Goal: Download file/media

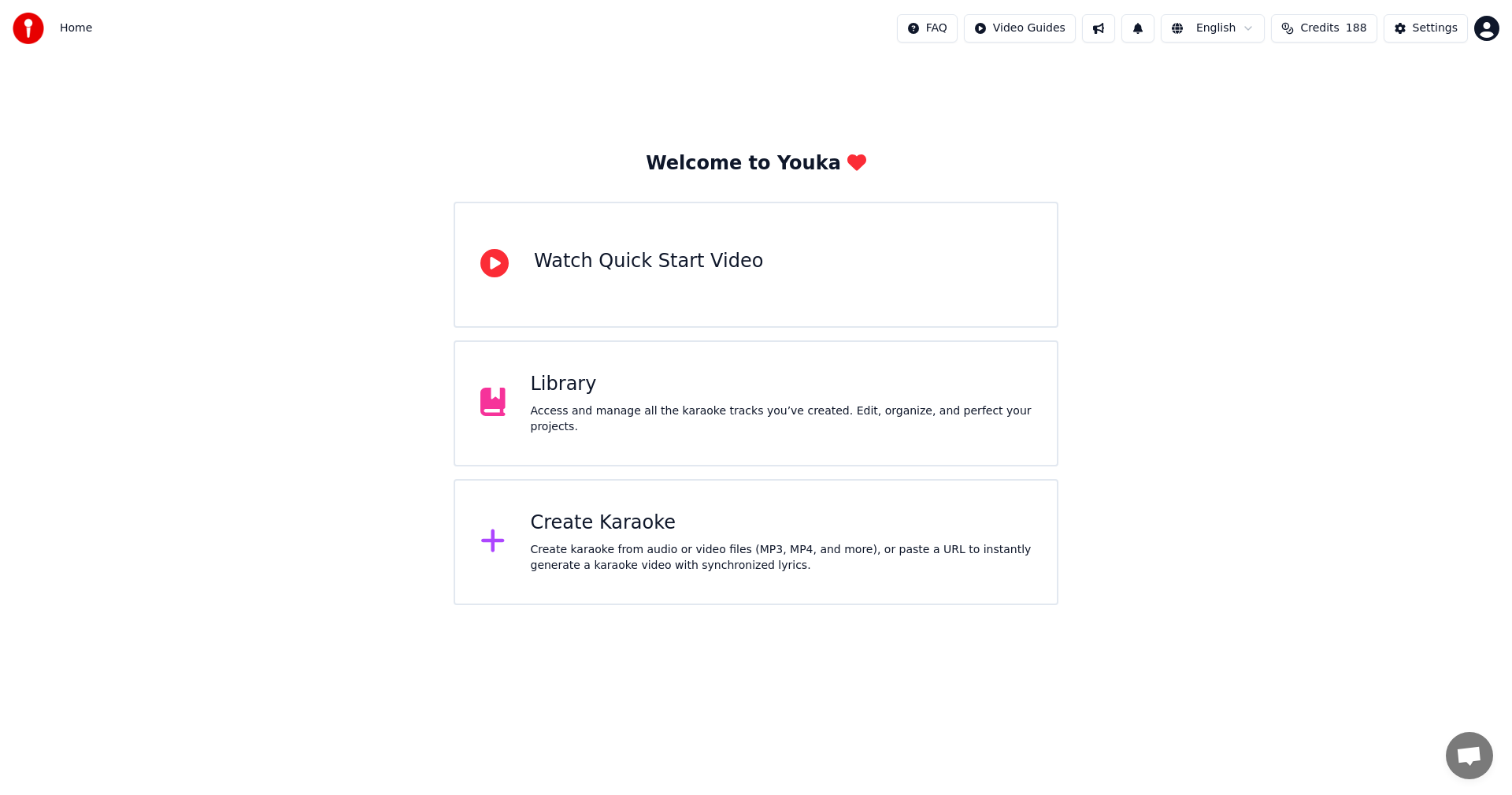
click at [866, 417] on div "Access and manage all the karaoke tracks you’ve created. Edit, organize, and pe…" at bounding box center [781, 419] width 502 height 31
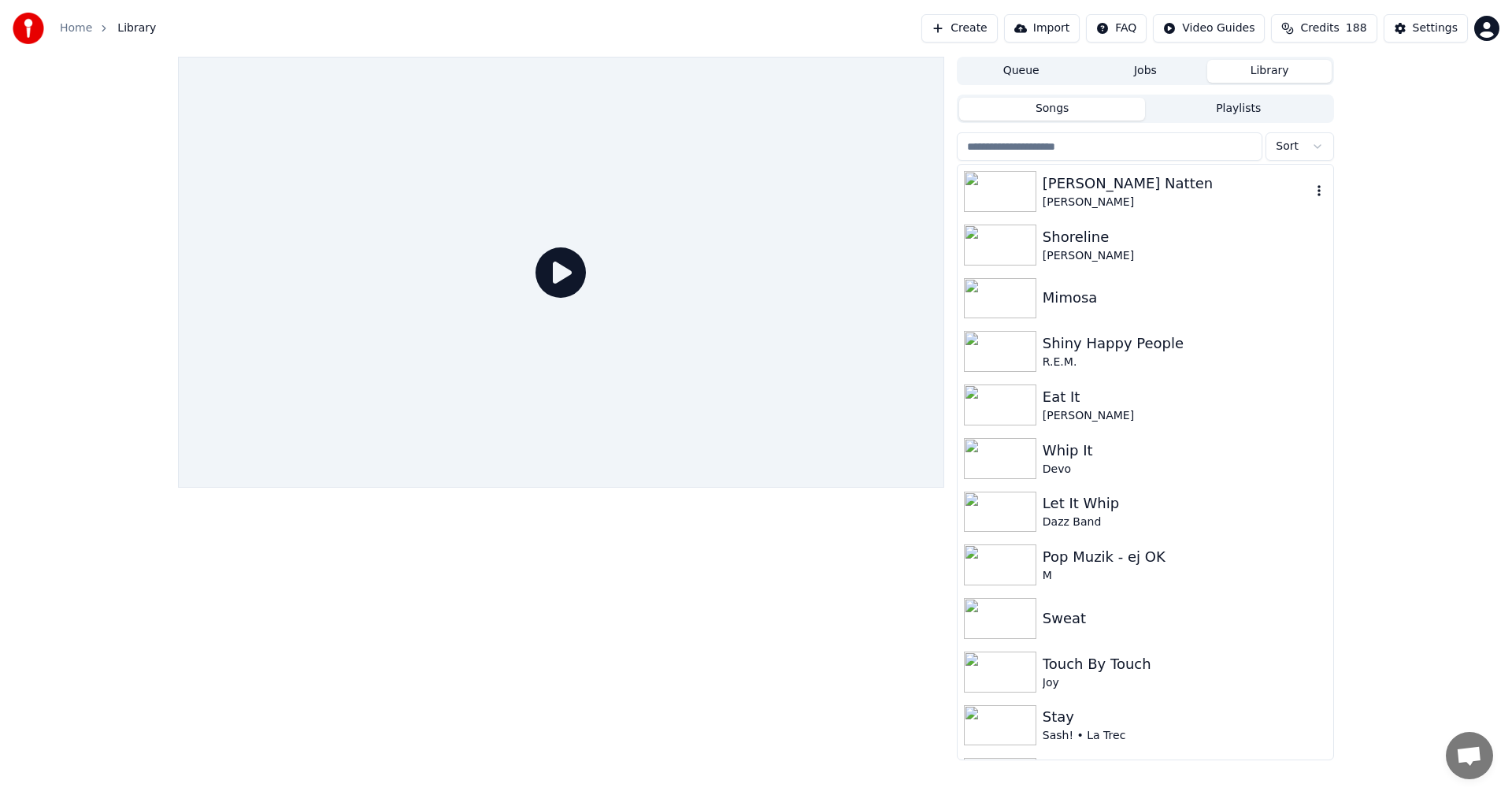
click at [1139, 176] on div "[PERSON_NAME] Natten" at bounding box center [1177, 183] width 268 height 22
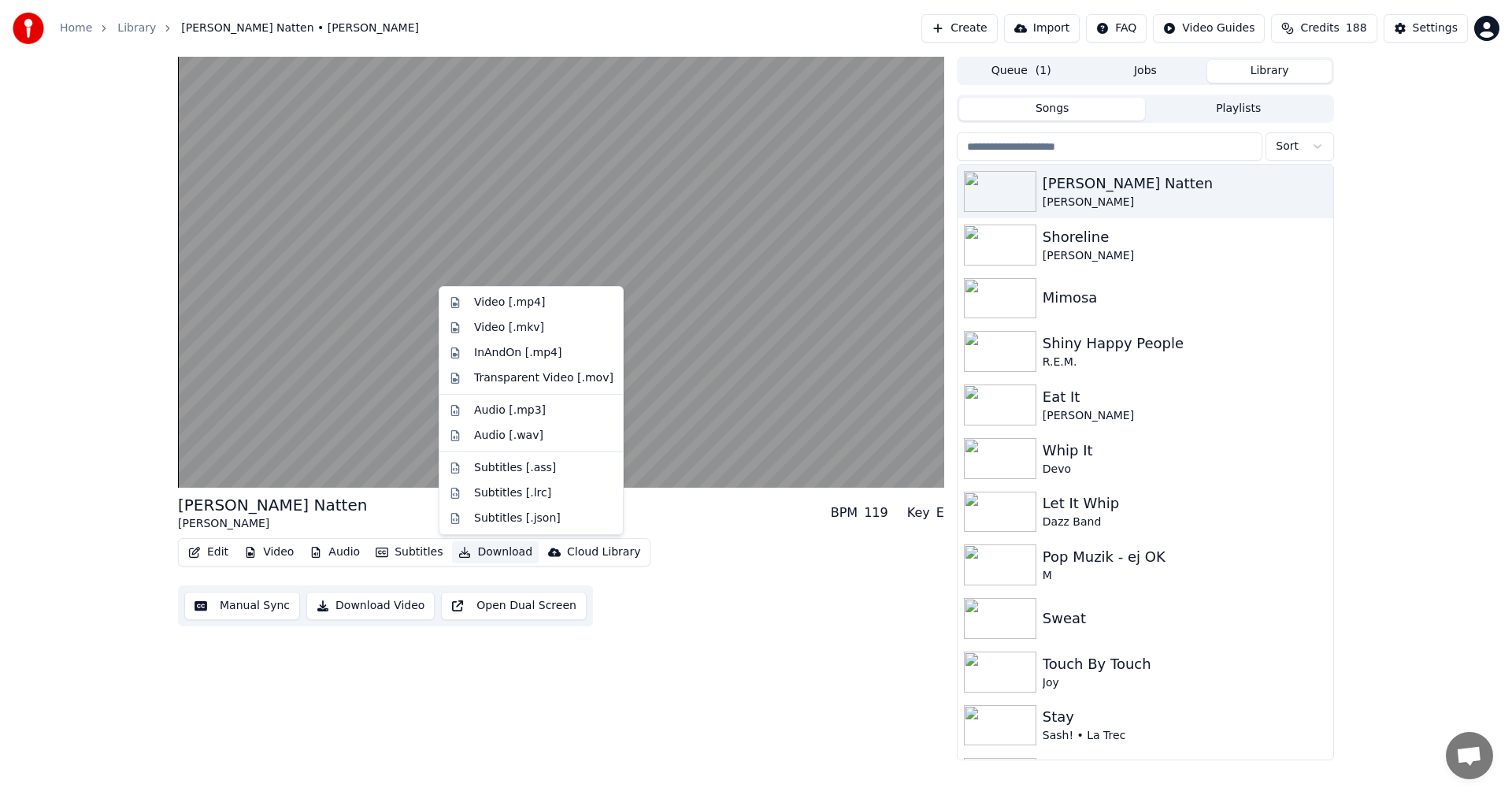
click at [479, 555] on button "Download" at bounding box center [495, 552] width 87 height 22
click at [543, 310] on div "Video [.mp4]" at bounding box center [543, 302] width 139 height 16
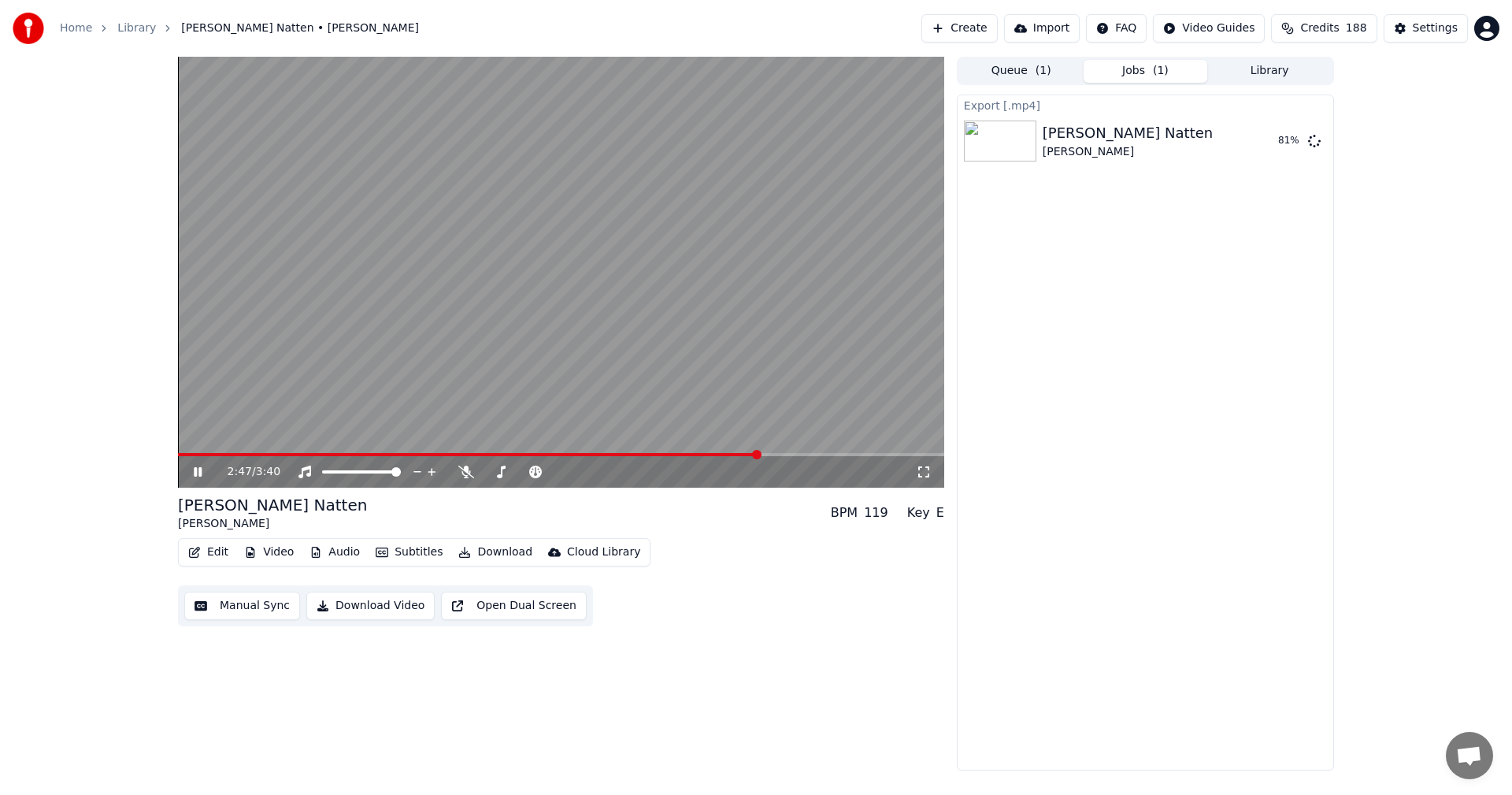
click at [196, 477] on icon at bounding box center [197, 472] width 8 height 9
